Goal: Complete application form

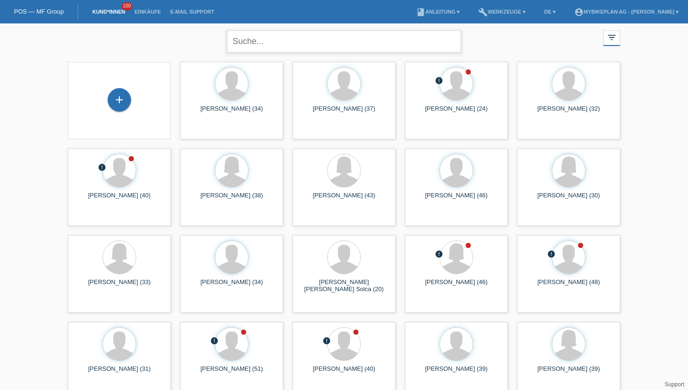
click at [239, 39] on input "text" at bounding box center [344, 41] width 234 height 22
paste input "[PERSON_NAME]"
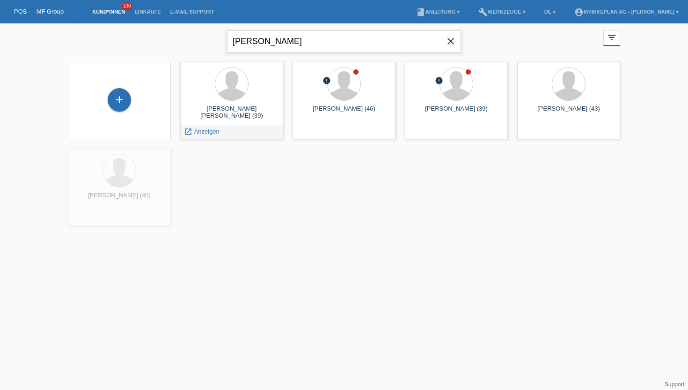
type input "[PERSON_NAME]"
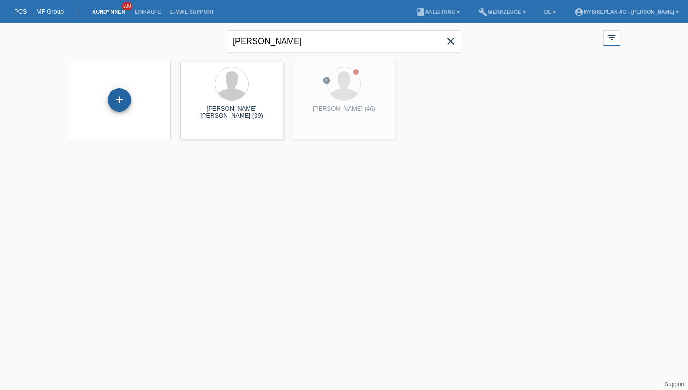
click at [115, 101] on div "+" at bounding box center [119, 99] width 23 height 23
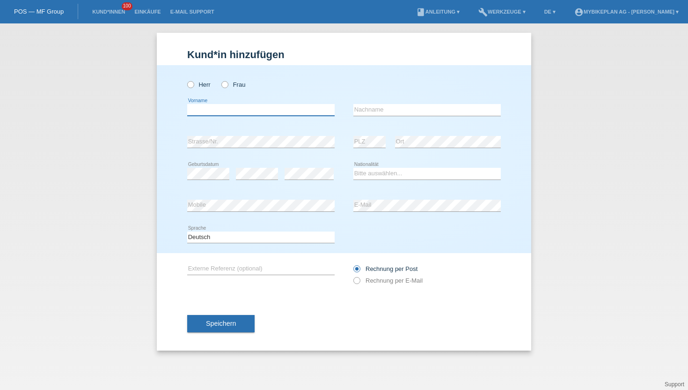
click at [207, 106] on input "text" at bounding box center [261, 110] width 148 height 12
paste input "[PERSON_NAME]"
click at [214, 112] on input "[PERSON_NAME]" at bounding box center [261, 110] width 148 height 12
type input "[PERSON_NAME]"
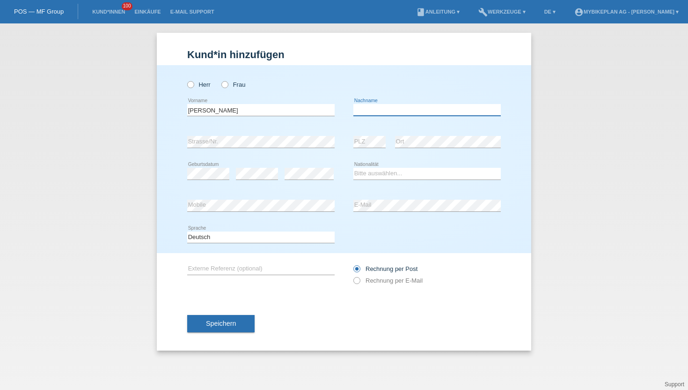
click at [362, 105] on input "text" at bounding box center [428, 110] width 148 height 12
paste input "Kisner"
type input "Kisner"
click at [186, 80] on icon at bounding box center [186, 80] width 0 height 0
click at [193, 84] on input "Herr" at bounding box center [190, 84] width 6 height 6
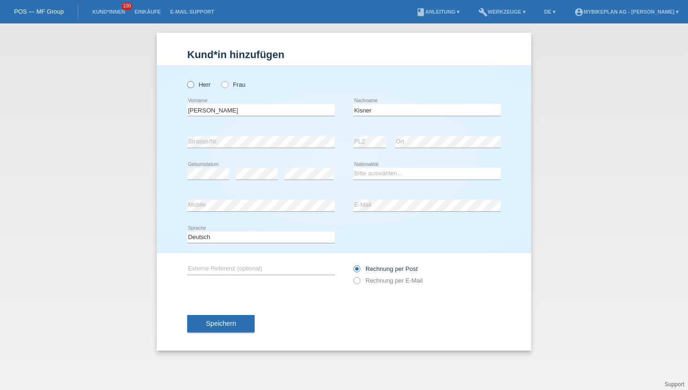
radio input "true"
click at [104, 12] on link "Kund*innen" at bounding box center [109, 12] width 42 height 6
